Goal: Transaction & Acquisition: Purchase product/service

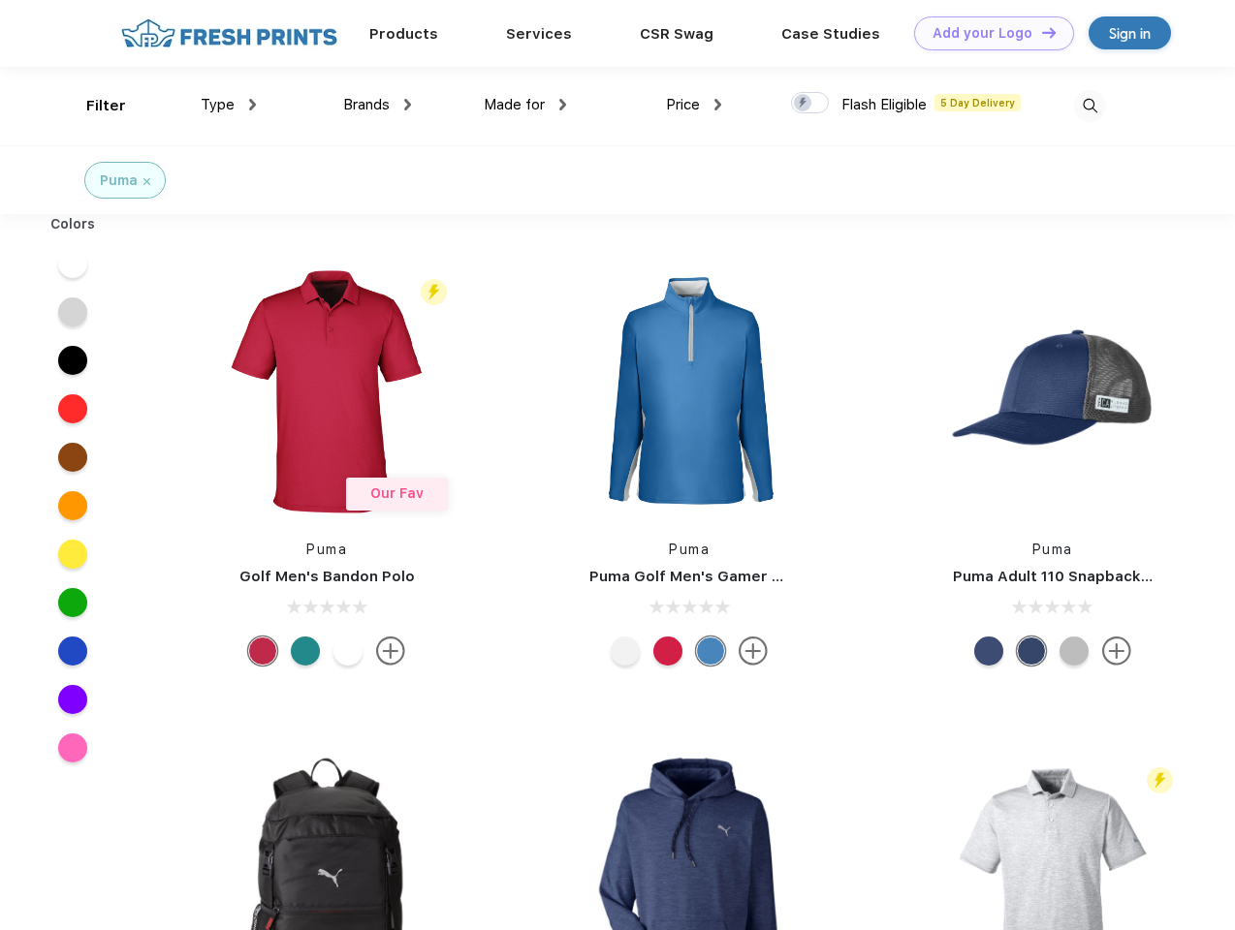
click at [987, 33] on link "Add your Logo Design Tool" at bounding box center [994, 33] width 160 height 34
click at [0, 0] on div "Design Tool" at bounding box center [0, 0] width 0 height 0
click at [1040, 32] on link "Add your Logo Design Tool" at bounding box center [994, 33] width 160 height 34
click at [93, 106] on div "Filter" at bounding box center [106, 106] width 40 height 22
click at [229, 105] on span "Type" at bounding box center [218, 104] width 34 height 17
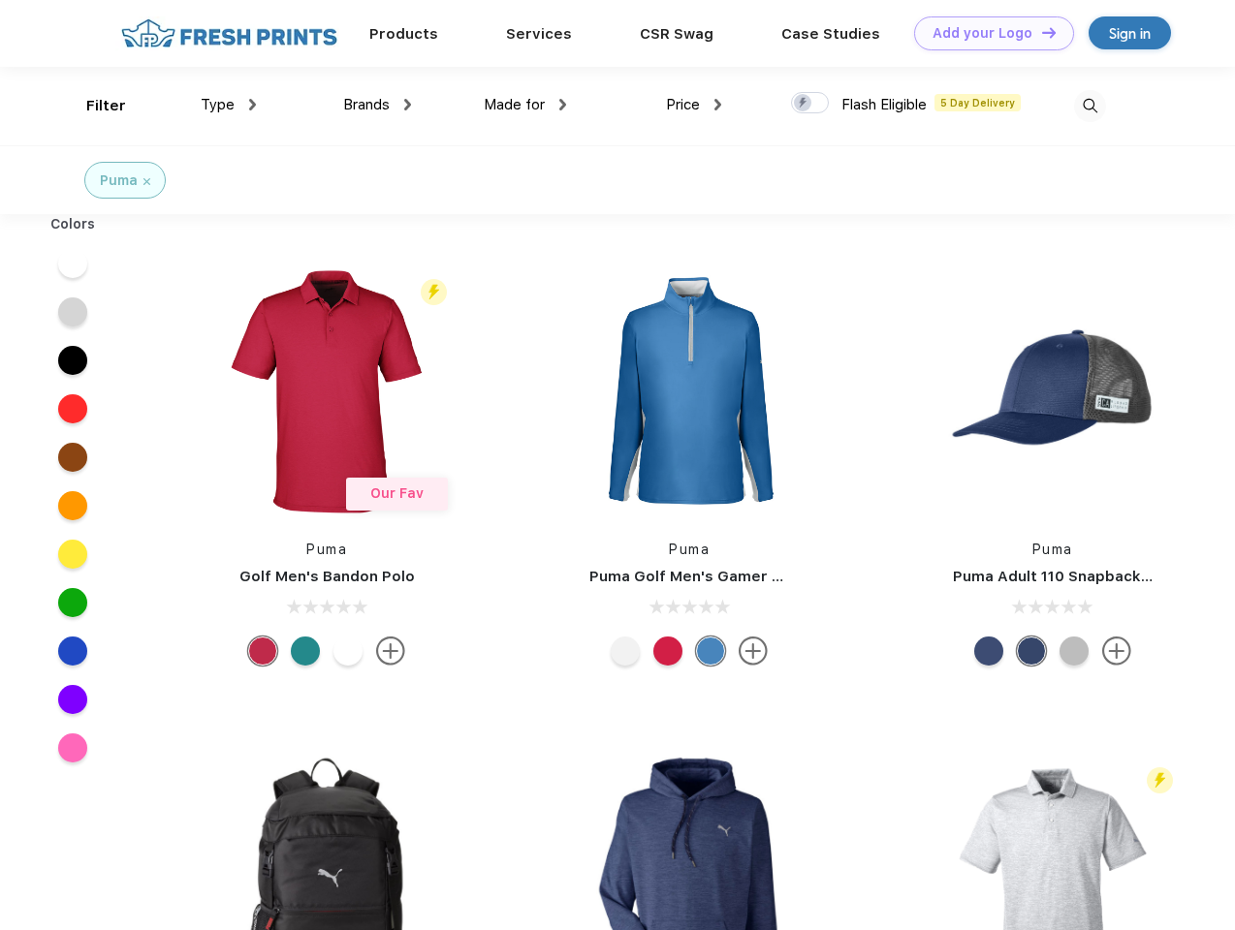
click at [377, 105] on span "Brands" at bounding box center [366, 104] width 47 height 17
click at [525, 105] on span "Made for" at bounding box center [514, 104] width 61 height 17
click at [694, 105] on span "Price" at bounding box center [683, 104] width 34 height 17
click at [810, 104] on div at bounding box center [810, 102] width 38 height 21
click at [803, 104] on input "checkbox" at bounding box center [797, 97] width 13 height 13
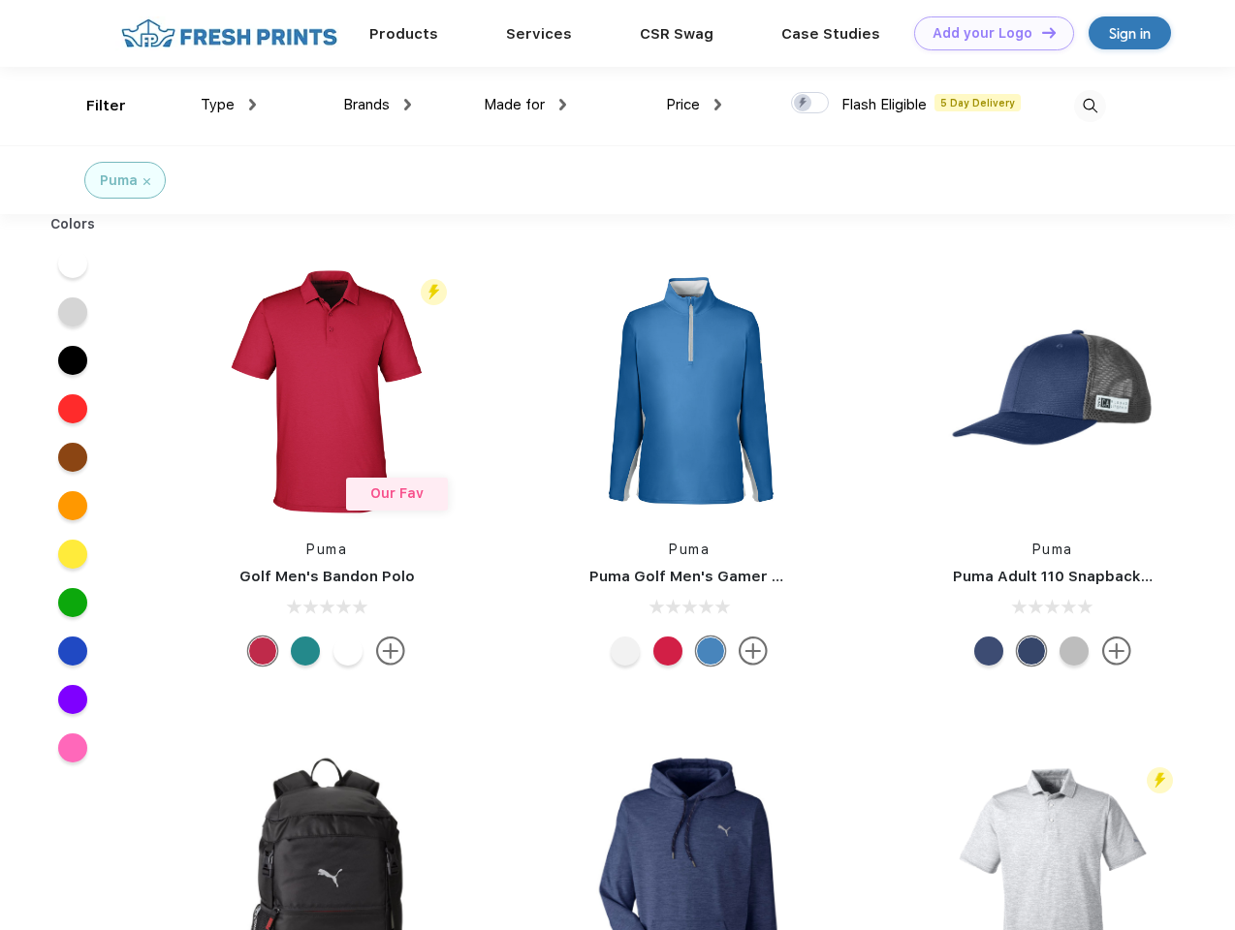
click at [1089, 106] on img at bounding box center [1090, 106] width 32 height 32
